Goal: Navigation & Orientation: Find specific page/section

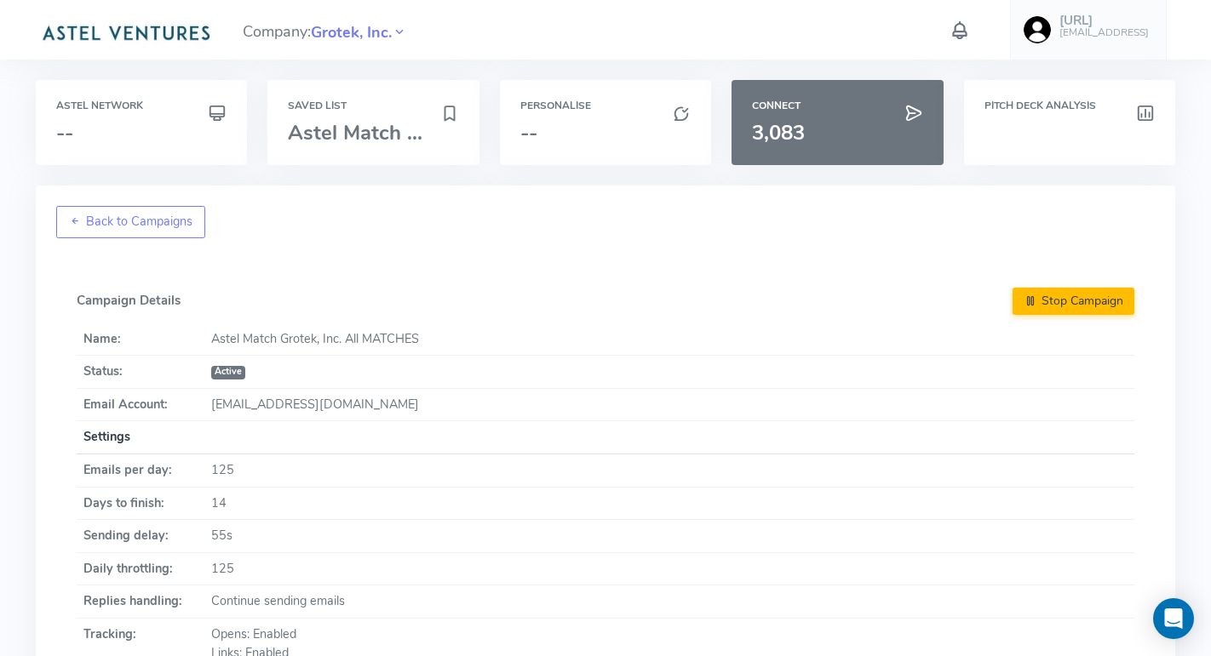
scroll to position [1071, 0]
